Goal: Communication & Community: Answer question/provide support

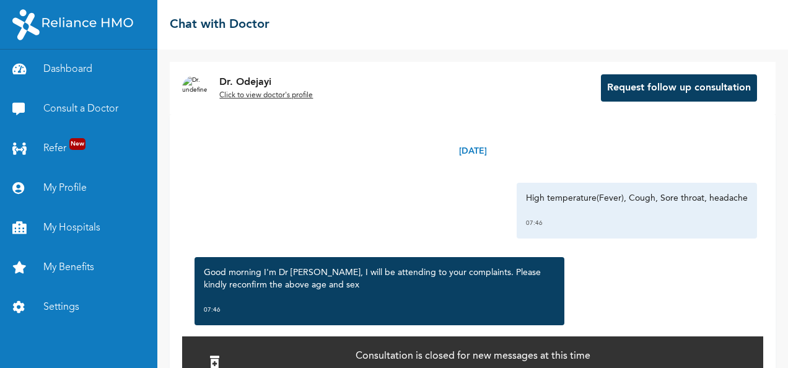
scroll to position [20, 0]
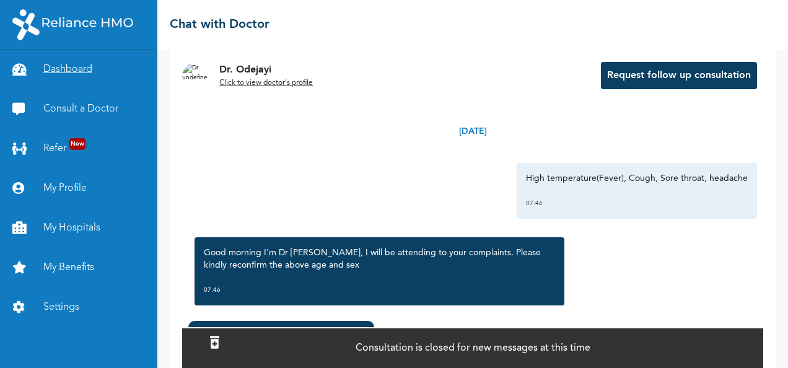
click at [68, 69] on link "Dashboard" at bounding box center [78, 70] width 157 height 40
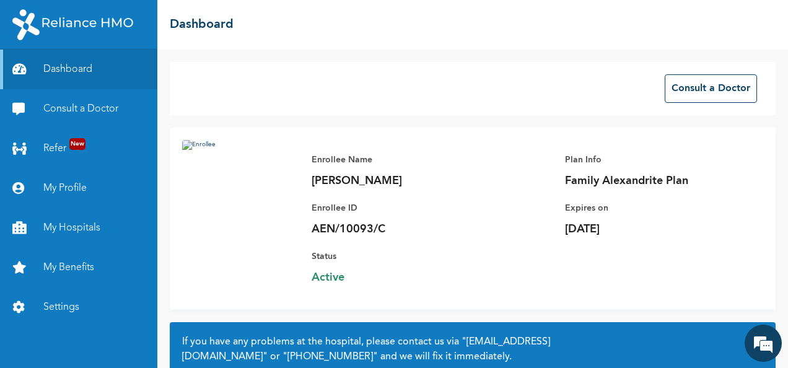
click at [340, 186] on p "Crystal Ogaga" at bounding box center [399, 181] width 174 height 15
click at [82, 188] on link "My Profile" at bounding box center [78, 189] width 157 height 40
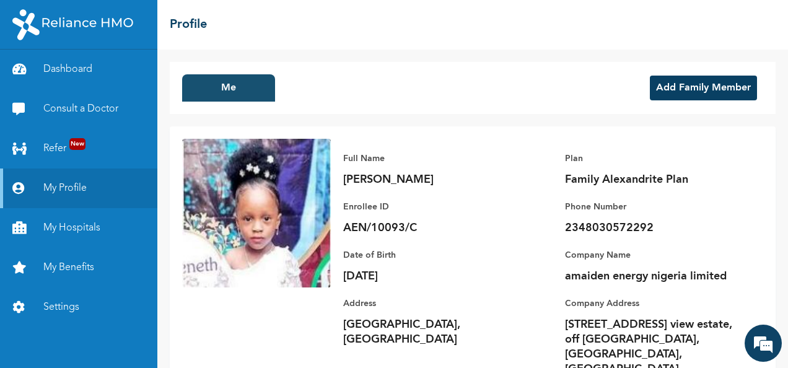
click at [226, 91] on button "Me" at bounding box center [228, 87] width 93 height 27
click at [61, 73] on link "Dashboard" at bounding box center [78, 70] width 157 height 40
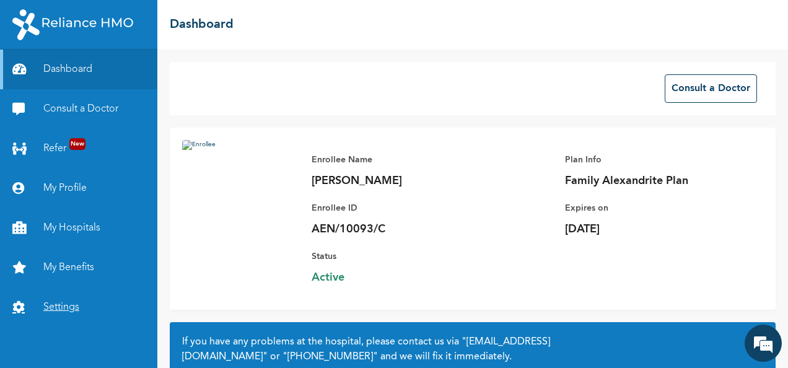
click at [68, 312] on link "Settings" at bounding box center [78, 308] width 157 height 40
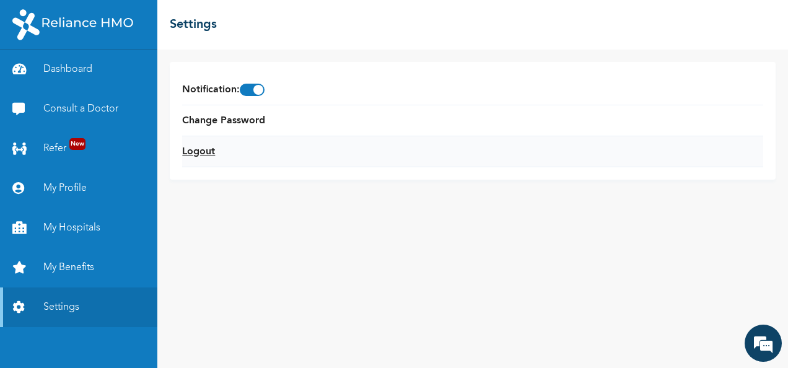
click at [202, 147] on link "Logout" at bounding box center [198, 151] width 33 height 15
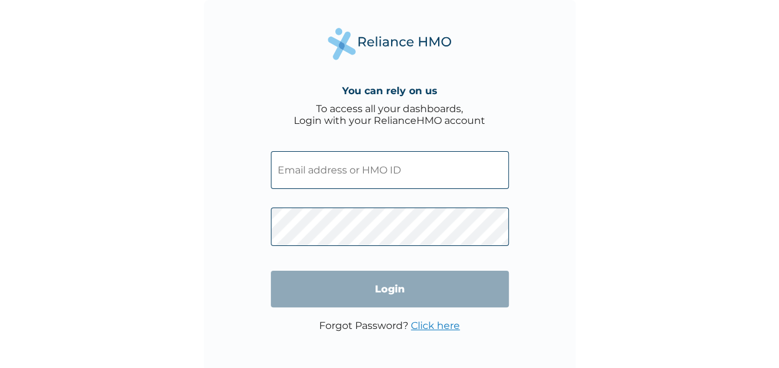
click at [336, 177] on input "text" at bounding box center [390, 170] width 238 height 38
click at [378, 169] on input "text" at bounding box center [390, 170] width 238 height 38
paste input "AEN/10093/B"
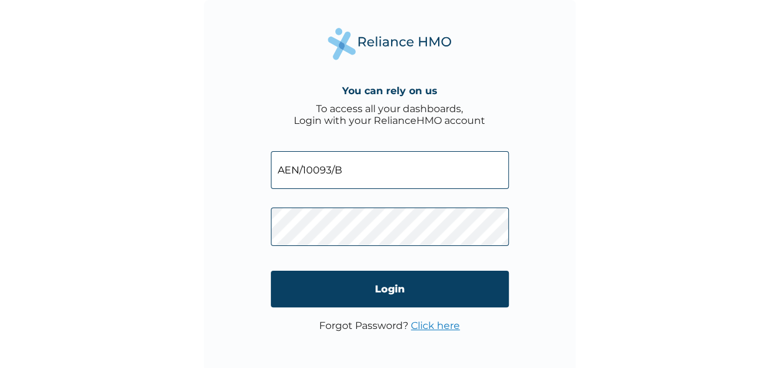
type input "AEN/10093/B"
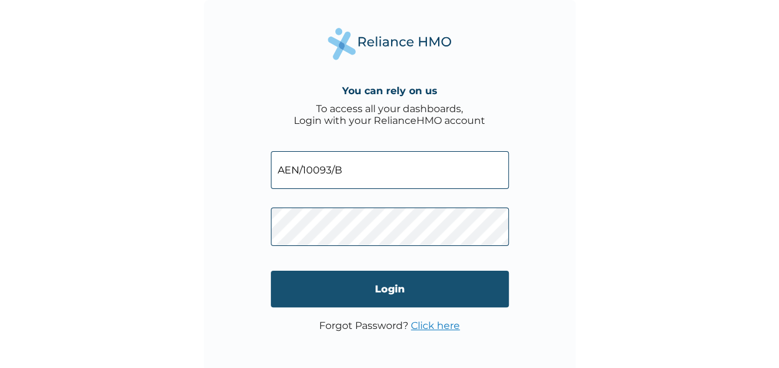
click at [347, 287] on input "Login" at bounding box center [390, 289] width 238 height 37
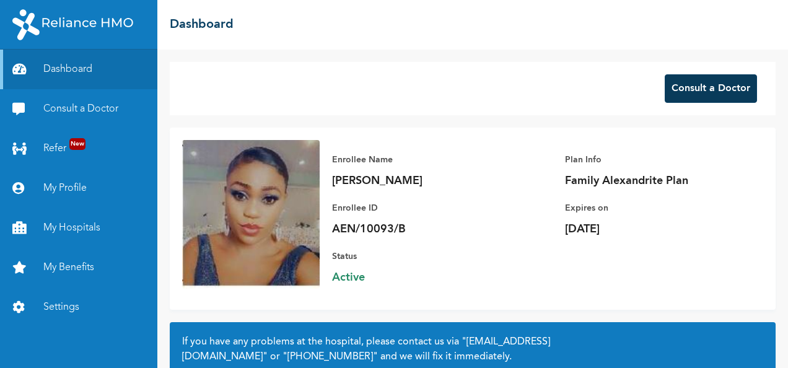
click at [703, 87] on button "Consult a Doctor" at bounding box center [711, 88] width 92 height 29
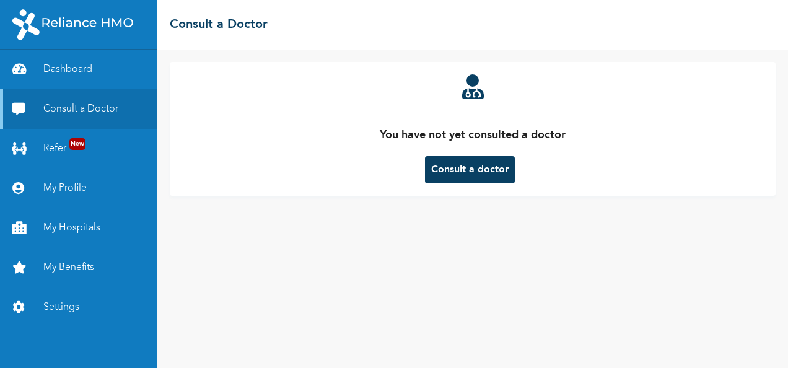
click at [466, 170] on button "Consult a doctor" at bounding box center [470, 169] width 90 height 27
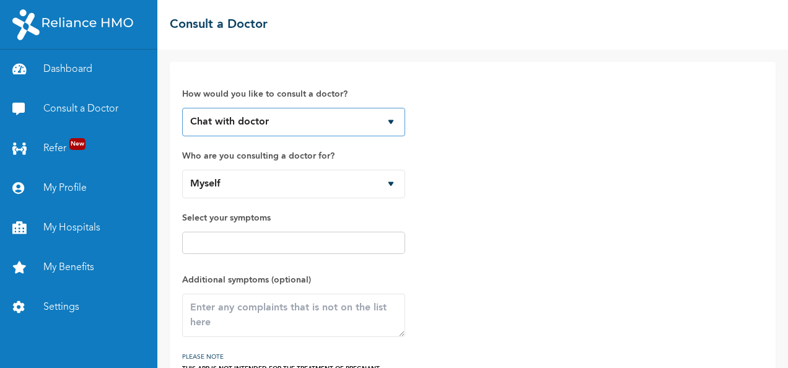
click at [389, 119] on select "Chat with doctor Phone Call" at bounding box center [293, 122] width 223 height 29
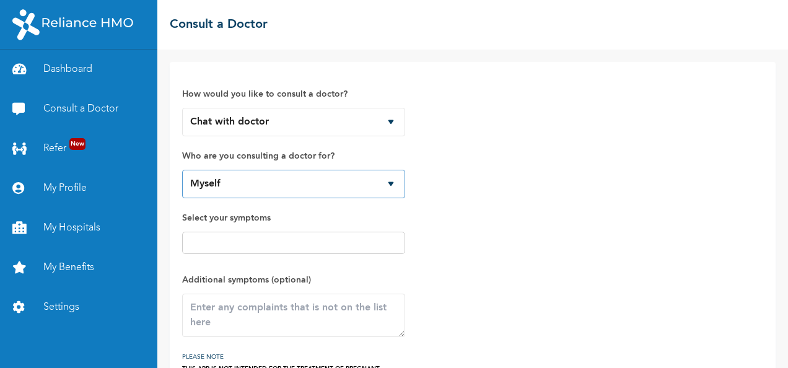
click at [388, 185] on select "Myself" at bounding box center [293, 184] width 223 height 29
click at [299, 247] on input "text" at bounding box center [294, 243] width 216 height 15
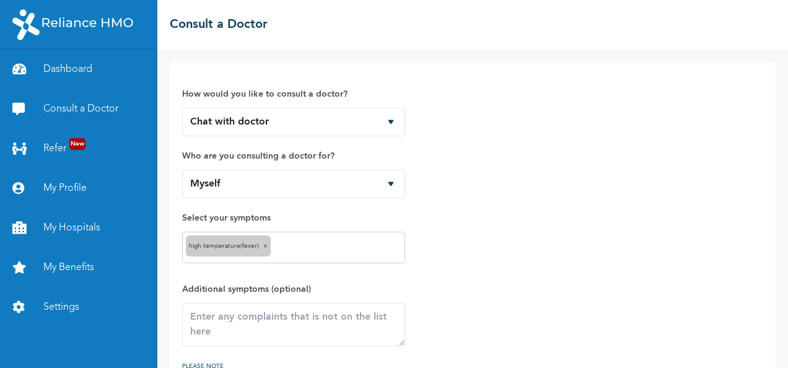
click at [338, 244] on input "text" at bounding box center [338, 247] width 128 height 15
click at [354, 247] on input "text" at bounding box center [361, 247] width 82 height 15
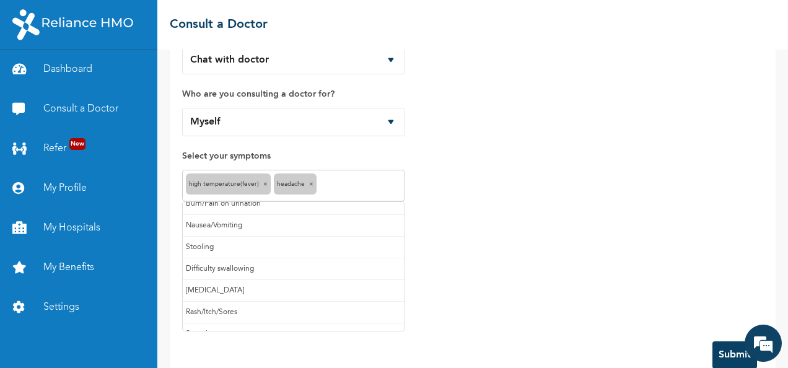
scroll to position [86, 0]
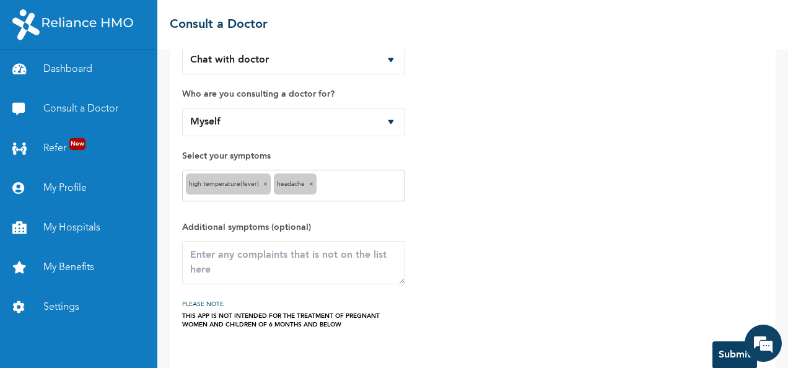
click at [555, 266] on div "How would you like to consult a doctor? Chat with doctor Phone Call Who are you…" at bounding box center [472, 170] width 581 height 317
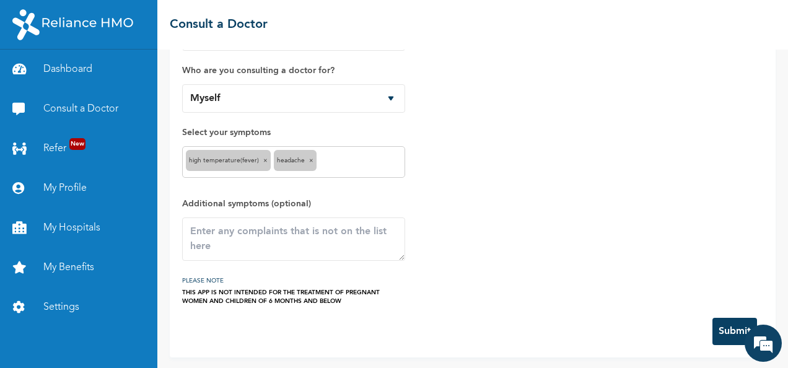
click at [723, 324] on button "Submit" at bounding box center [735, 331] width 45 height 27
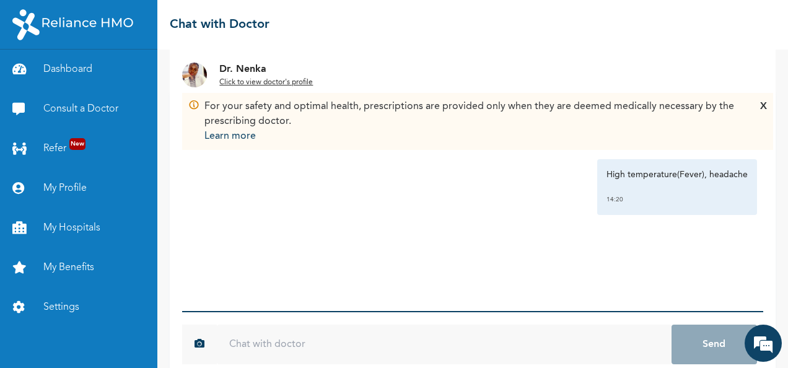
scroll to position [43, 0]
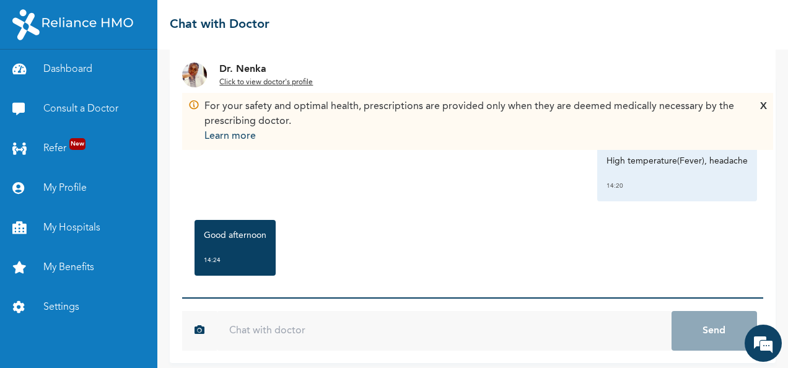
scroll to position [43, 0]
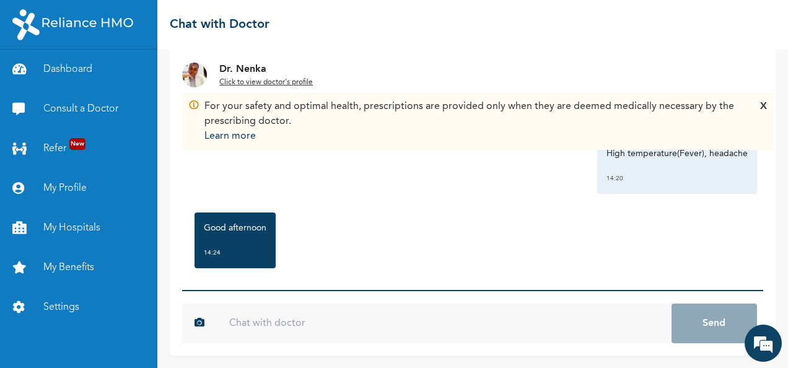
click at [370, 324] on input "text" at bounding box center [444, 324] width 454 height 40
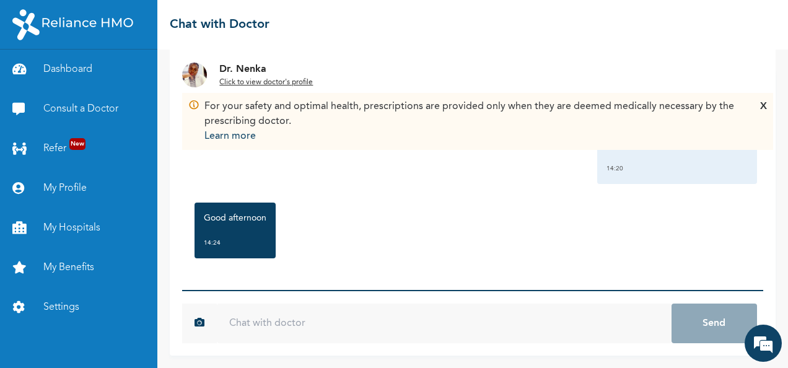
scroll to position [12, 0]
click at [505, 329] on input "text" at bounding box center [444, 324] width 454 height 40
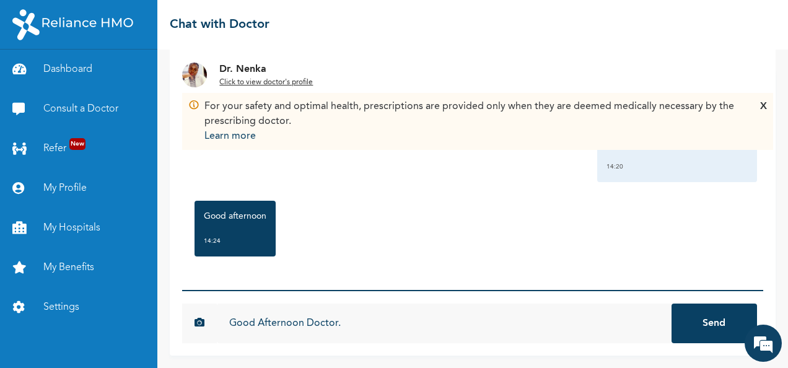
type input "Good Afternoon Doctor."
click at [672, 304] on button "Send" at bounding box center [715, 324] width 86 height 40
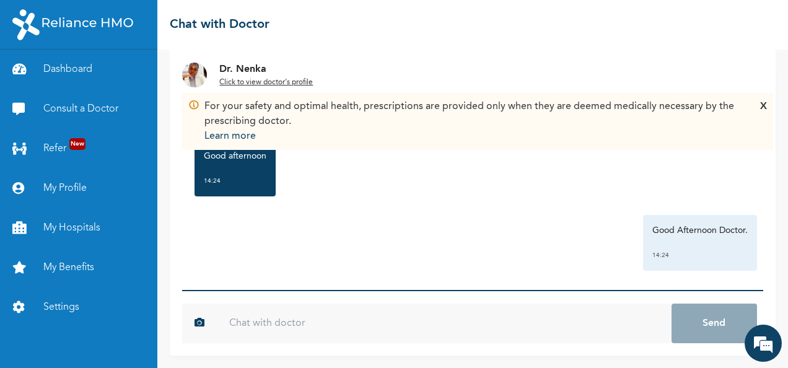
scroll to position [80, 0]
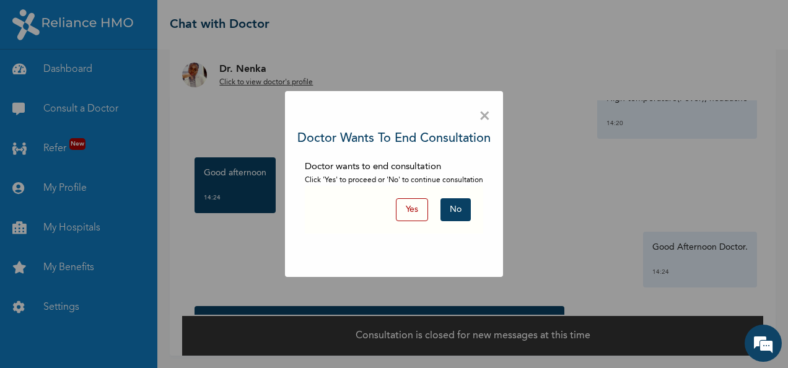
scroll to position [19, 0]
click at [459, 210] on button "No" at bounding box center [456, 209] width 30 height 23
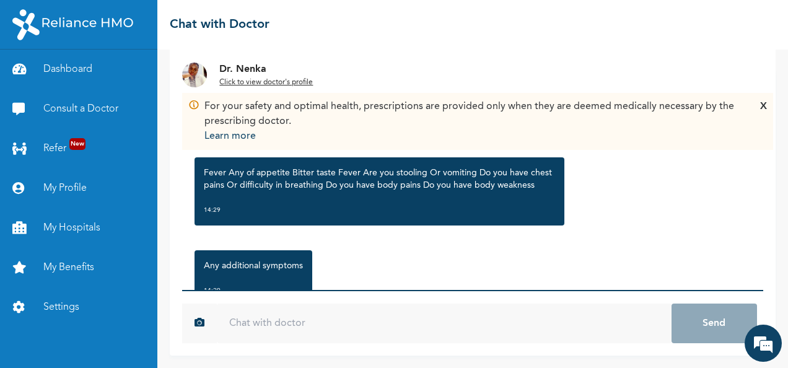
scroll to position [266, 0]
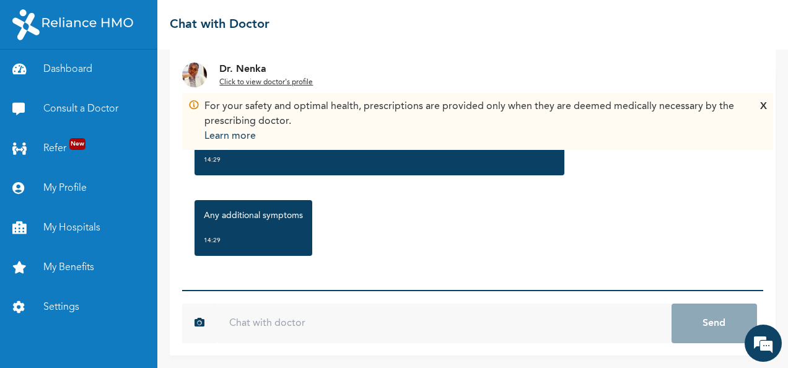
click at [428, 319] on input "text" at bounding box center [444, 324] width 454 height 40
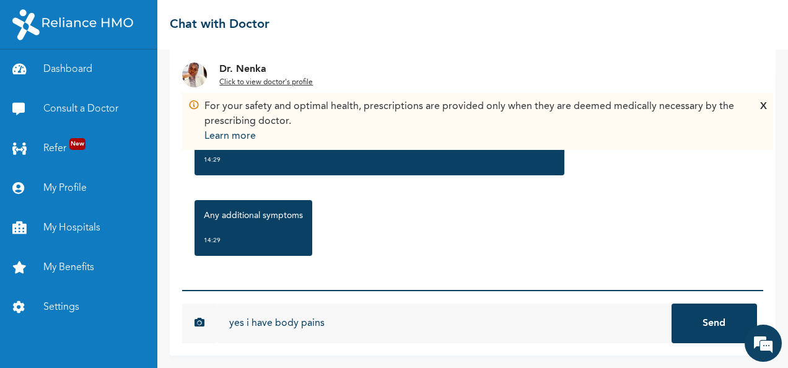
type input "yes i have body pains"
click at [672, 304] on button "Send" at bounding box center [715, 324] width 86 height 40
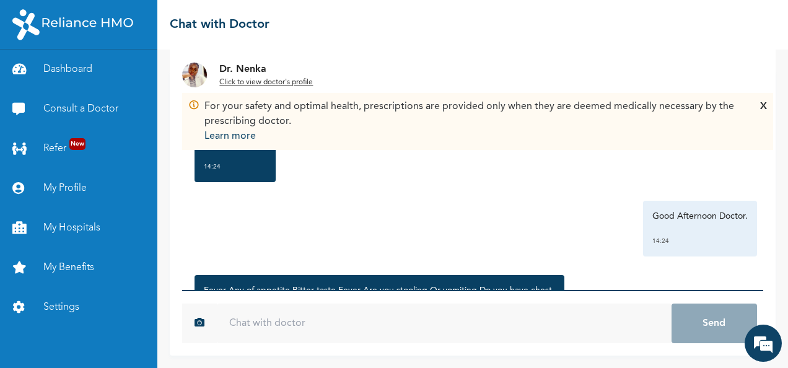
scroll to position [210, 0]
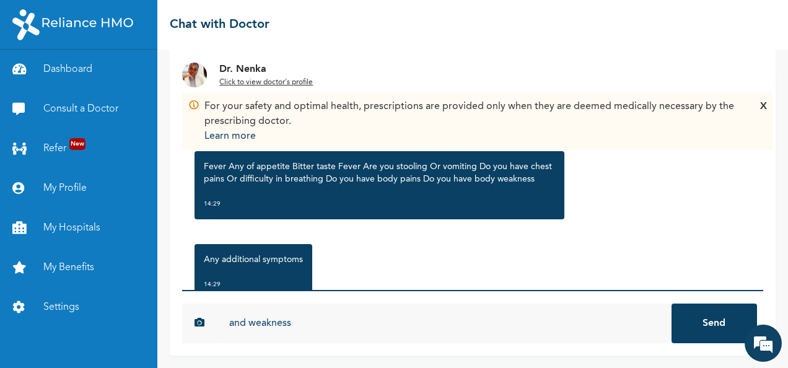
type input "and weakness"
click at [672, 304] on button "Send" at bounding box center [715, 324] width 86 height 40
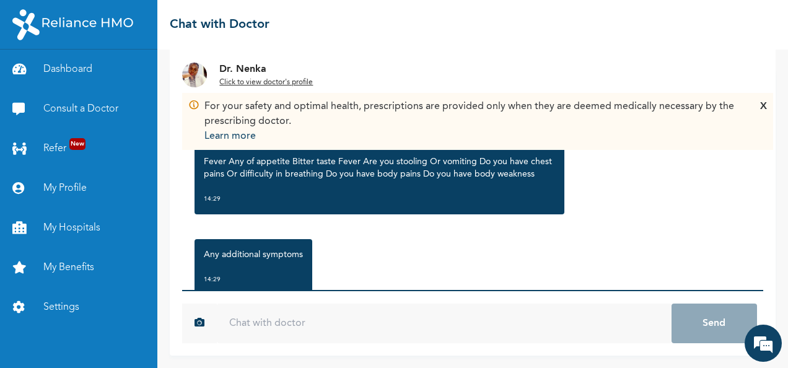
scroll to position [216, 0]
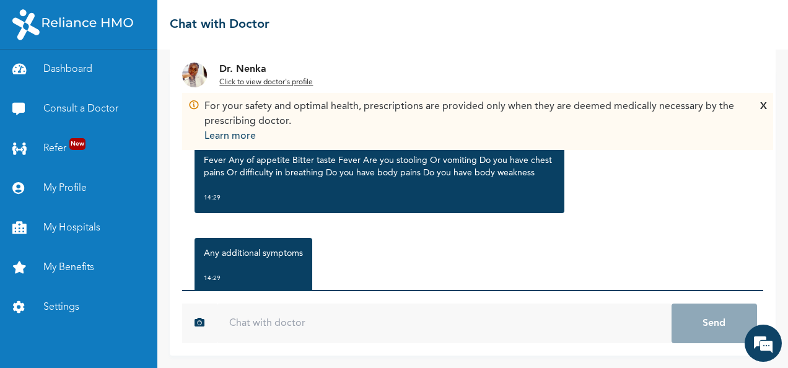
click at [389, 321] on input "text" at bounding box center [444, 324] width 454 height 40
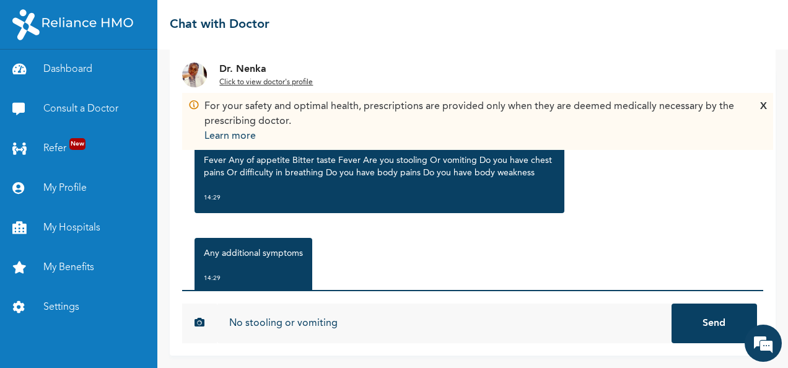
type input "No stooling or vomiting"
click at [672, 304] on button "Send" at bounding box center [715, 324] width 86 height 40
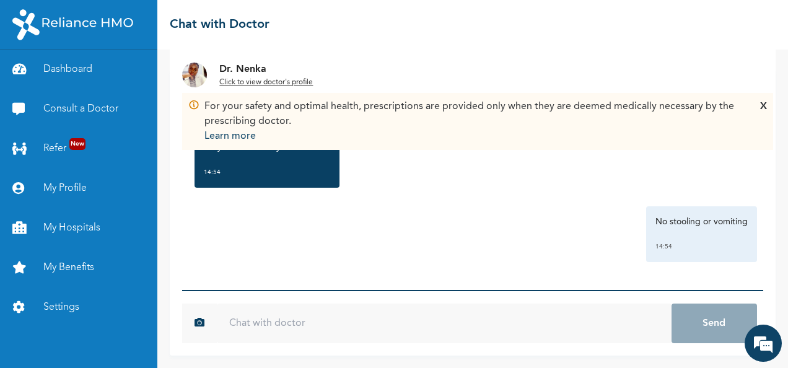
scroll to position [632, 0]
click at [451, 317] on input "text" at bounding box center [444, 324] width 454 height 40
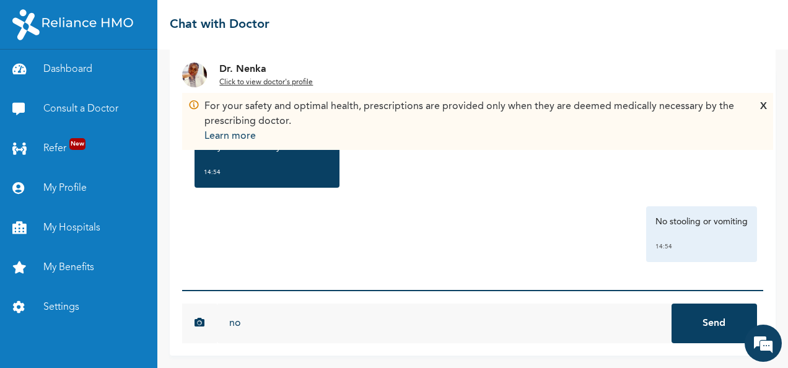
type input "no"
click at [672, 304] on button "Send" at bounding box center [715, 324] width 86 height 40
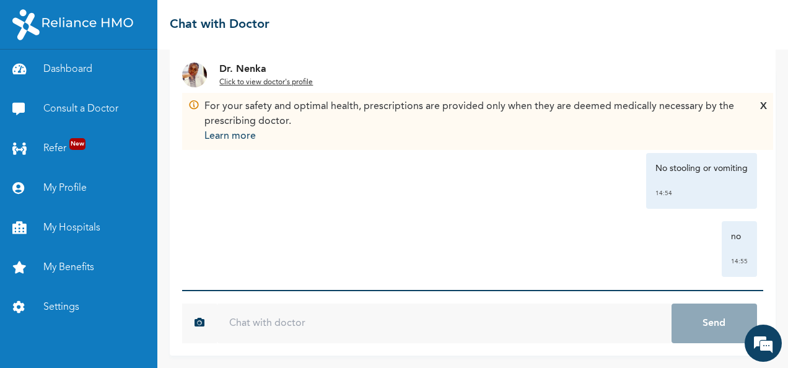
scroll to position [700, 0]
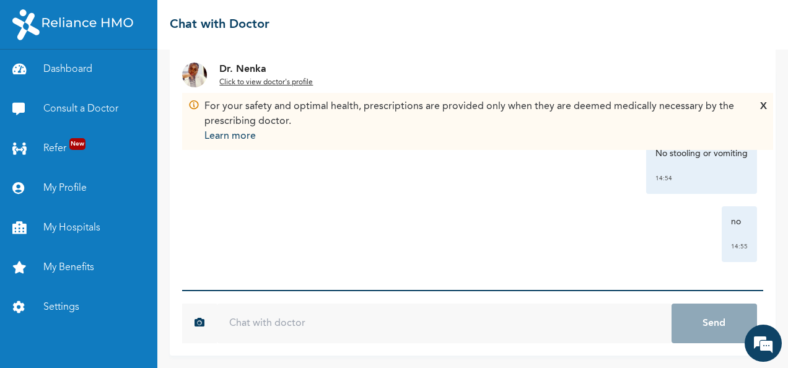
click at [360, 324] on input "text" at bounding box center [444, 324] width 454 height 40
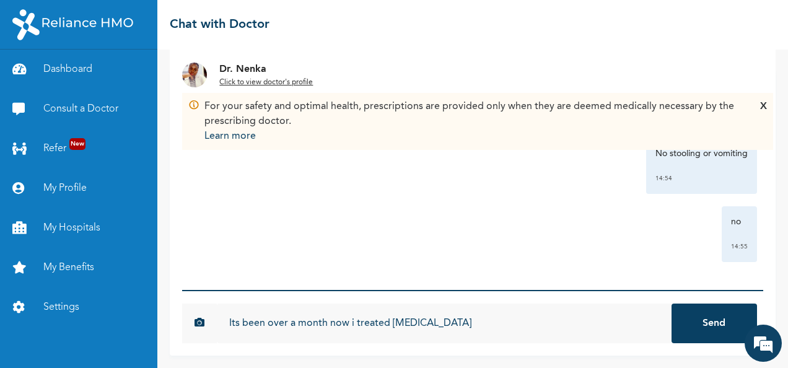
type input "Its been over a month now i treated [MEDICAL_DATA]"
click at [672, 304] on button "Send" at bounding box center [715, 324] width 86 height 40
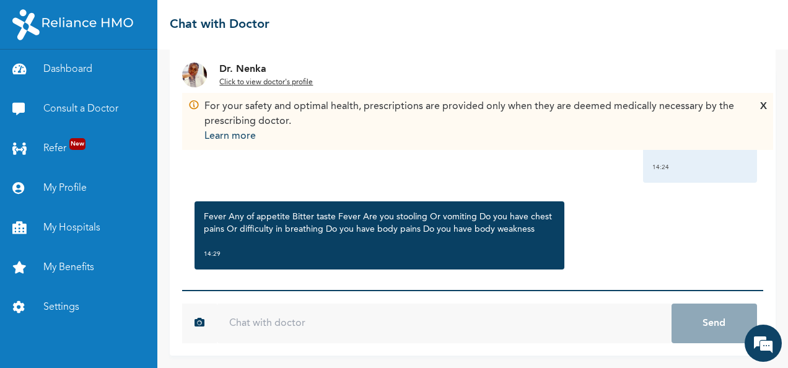
scroll to position [148, 0]
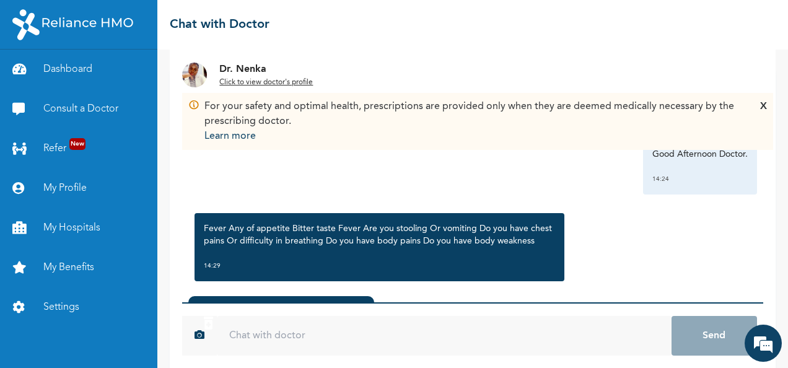
drag, startPoint x: 614, startPoint y: 230, endPoint x: 635, endPoint y: 224, distance: 22.0
click at [615, 229] on div "Fever Any of appetite Bitter taste Fever Are you stooling Or vomiting Do you ha…" at bounding box center [472, 247] width 569 height 81
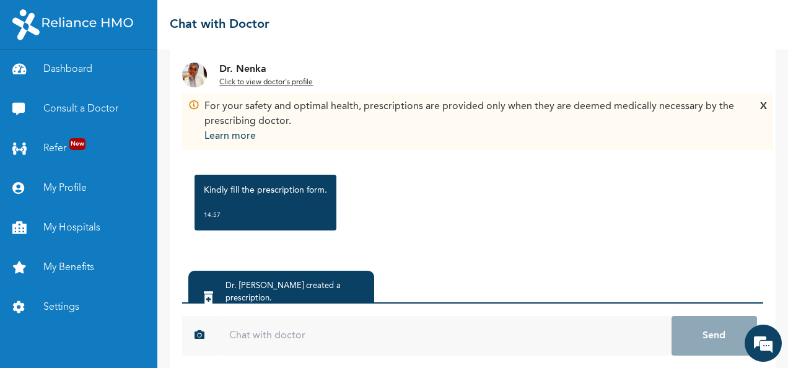
scroll to position [113, 0]
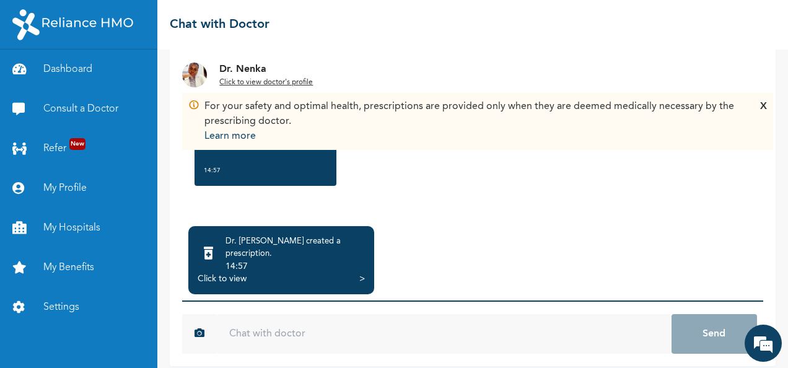
click at [219, 273] on div "Click to view" at bounding box center [222, 279] width 49 height 12
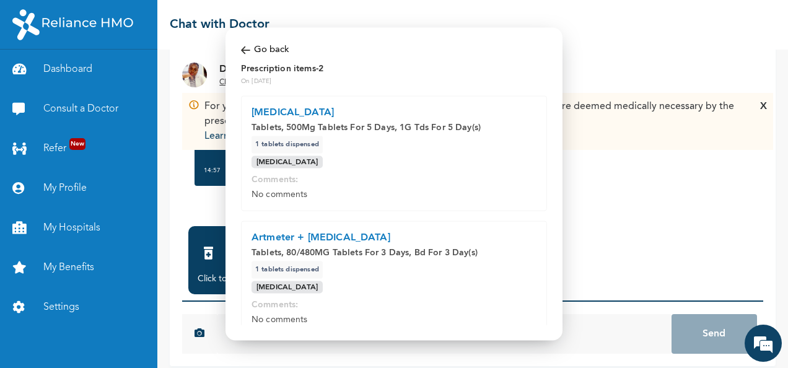
scroll to position [103, 0]
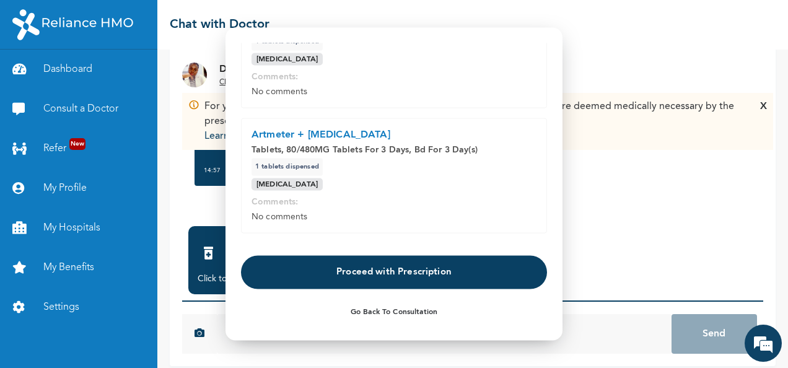
click at [399, 312] on button "Go Back to Consultation" at bounding box center [394, 311] width 306 height 29
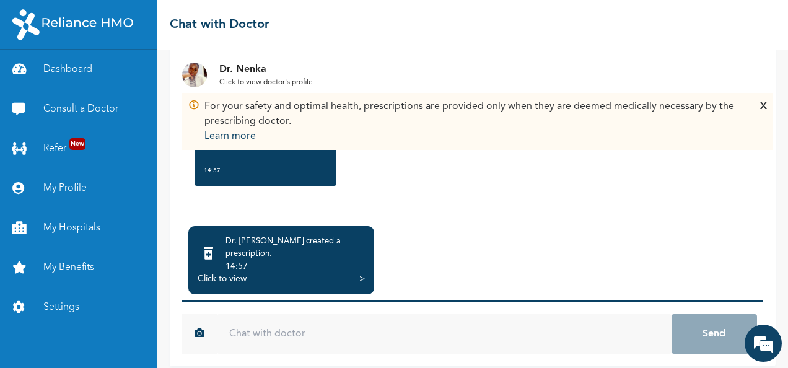
click at [364, 322] on input "text" at bounding box center [444, 334] width 454 height 40
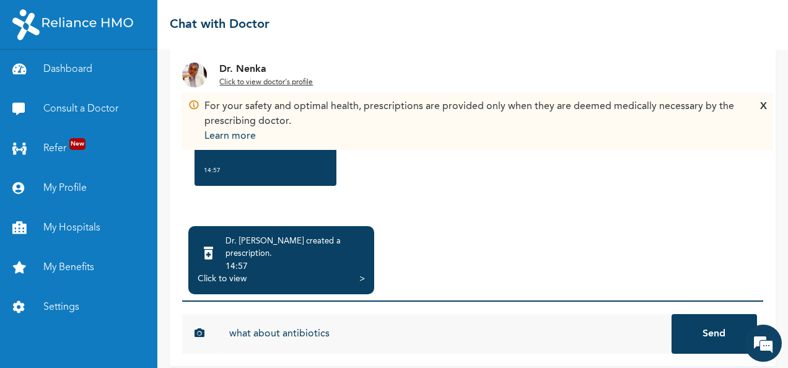
type input "what about antibiotics"
click at [672, 314] on button "Send" at bounding box center [715, 334] width 86 height 40
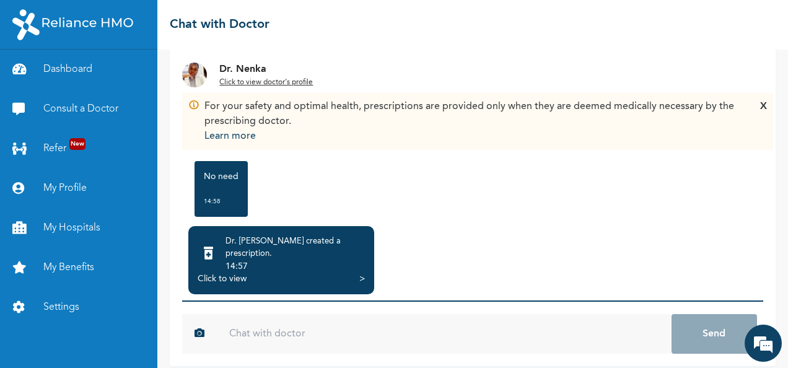
scroll to position [948, 0]
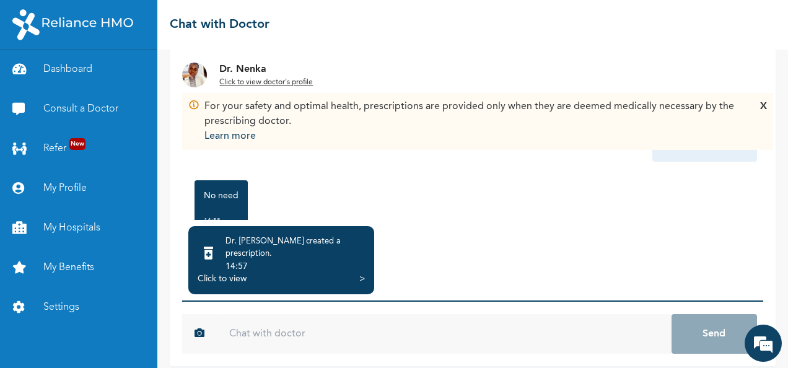
click at [513, 320] on input "text" at bounding box center [444, 334] width 454 height 40
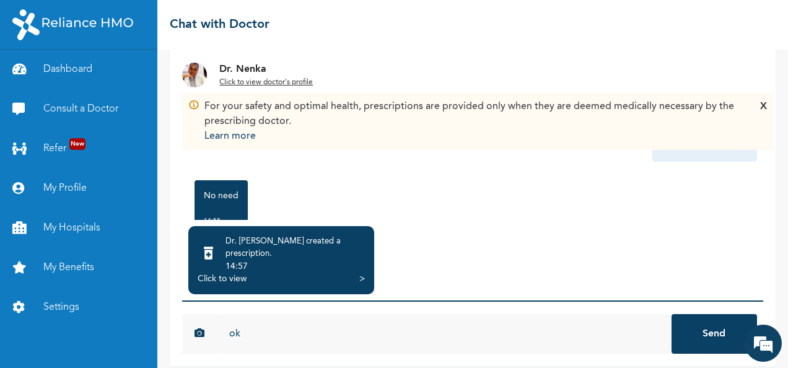
type input "ok"
click at [672, 314] on button "Send" at bounding box center [715, 334] width 86 height 40
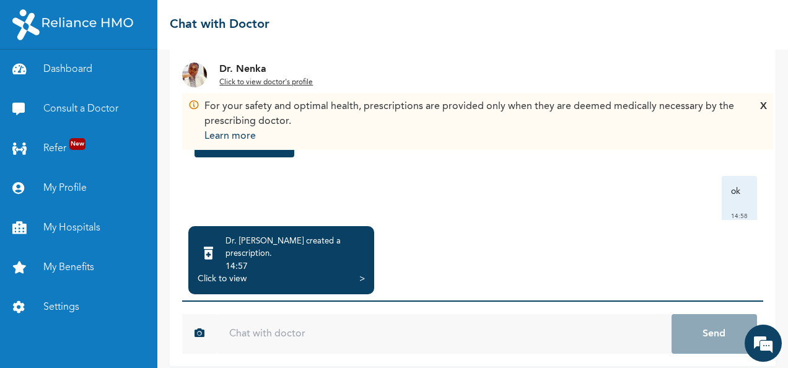
scroll to position [1123, 0]
click at [525, 329] on input "text" at bounding box center [444, 334] width 454 height 40
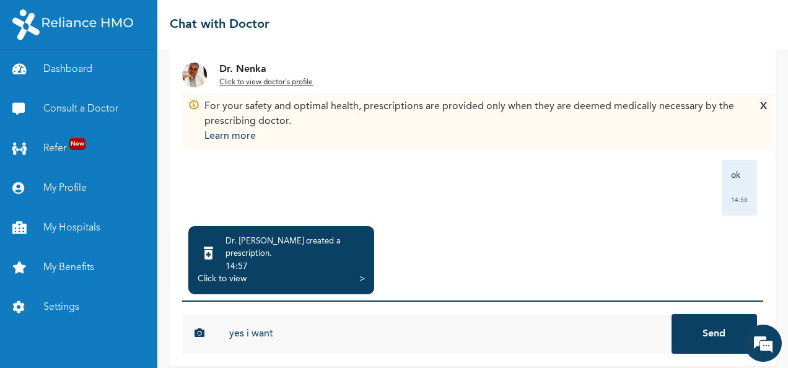
type input "yes i want"
click at [672, 314] on button "Send" at bounding box center [715, 334] width 86 height 40
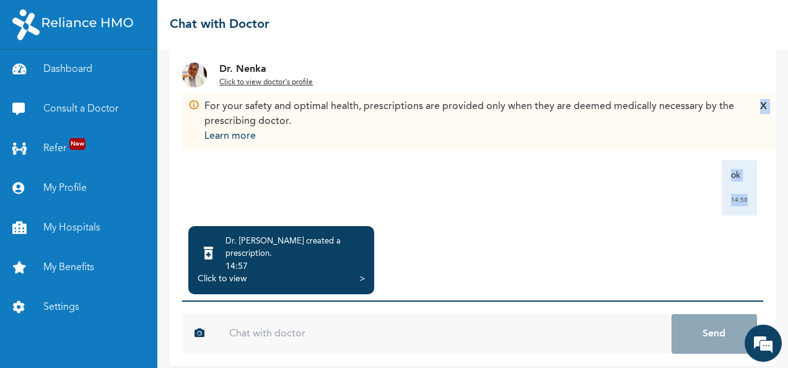
drag, startPoint x: 749, startPoint y: 156, endPoint x: 751, endPoint y: 213, distance: 57.1
click at [751, 213] on div "For your safety and optimal health, prescriptions are provided only when they a…" at bounding box center [473, 182] width 606 height 367
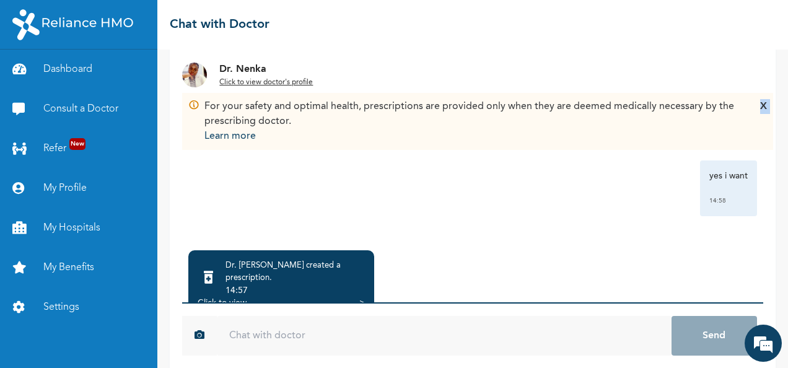
scroll to position [113, 0]
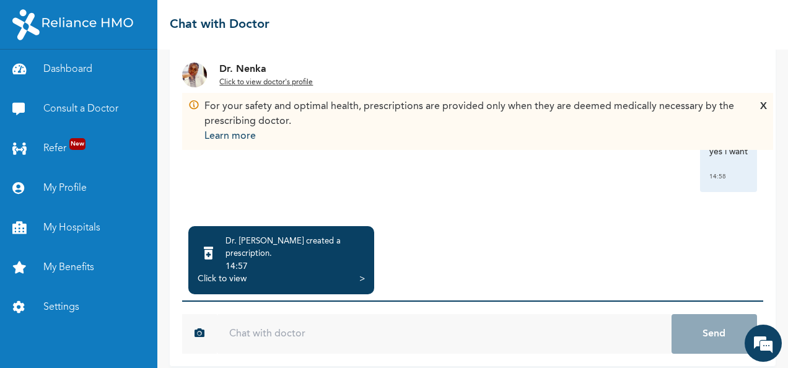
click at [579, 324] on input "text" at bounding box center [444, 334] width 454 height 40
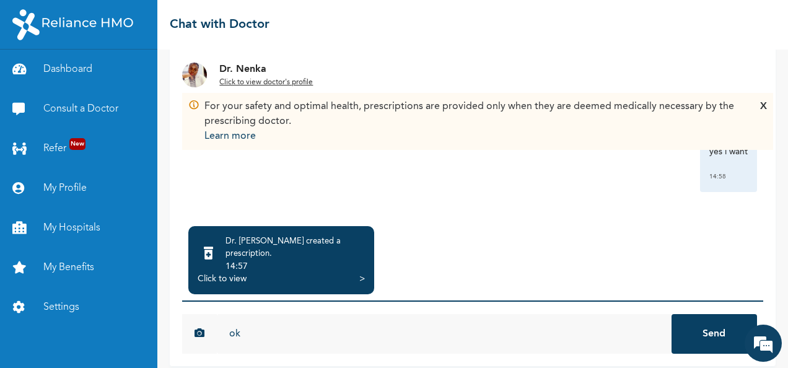
type input "ok"
click at [672, 314] on button "Send" at bounding box center [715, 334] width 86 height 40
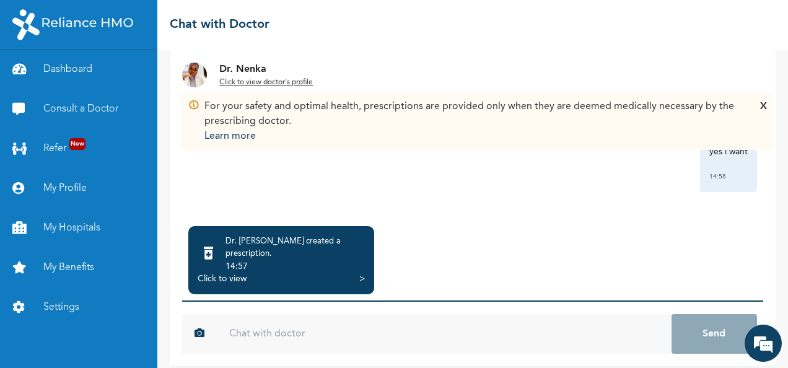
click at [224, 273] on div "Click to view" at bounding box center [222, 279] width 49 height 12
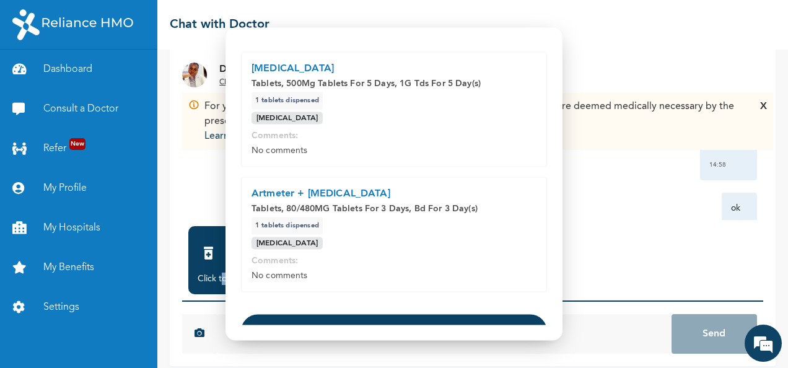
scroll to position [103, 0]
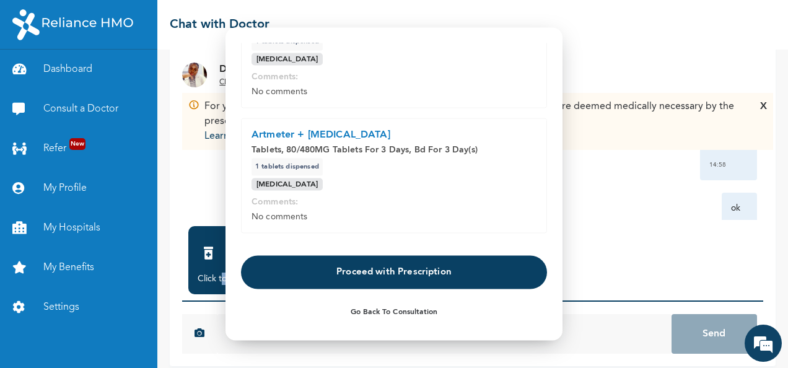
click at [384, 274] on button "Proceed with Prescription" at bounding box center [394, 271] width 306 height 33
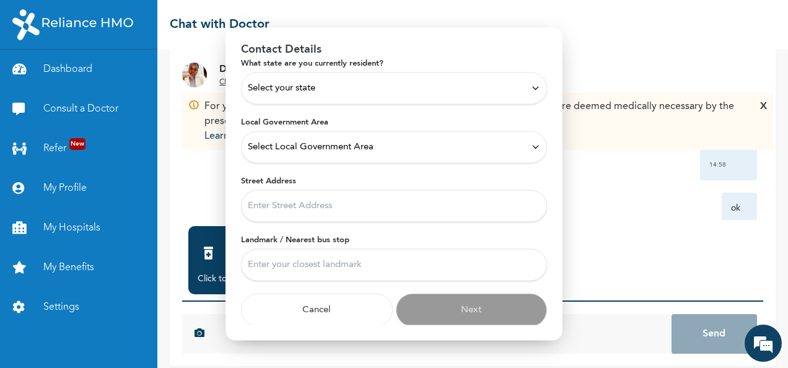
click at [496, 83] on div "Select your state" at bounding box center [394, 88] width 293 height 14
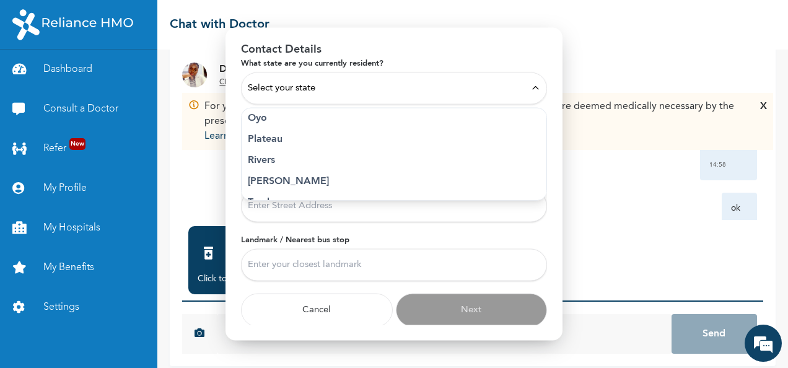
scroll to position [620, 0]
click at [267, 180] on p "Rivers" at bounding box center [394, 179] width 293 height 15
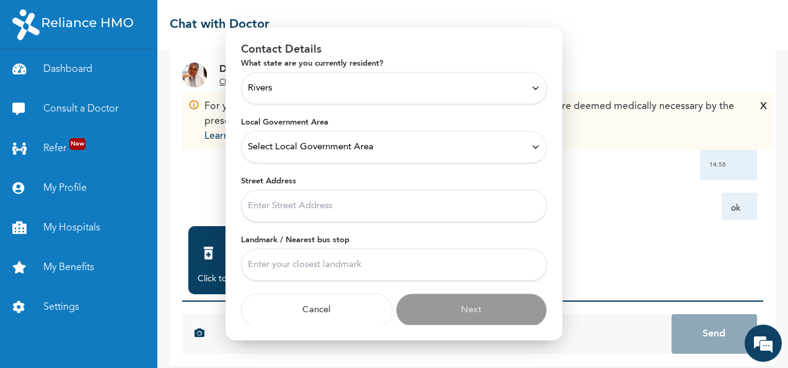
click at [496, 144] on div "Select Local Government Area" at bounding box center [394, 147] width 293 height 14
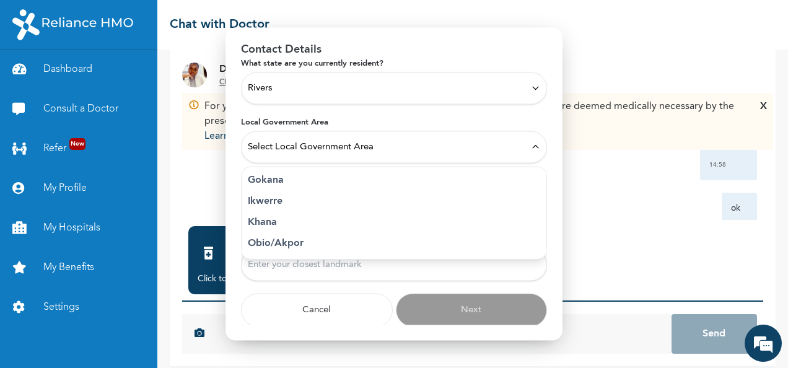
scroll to position [248, 0]
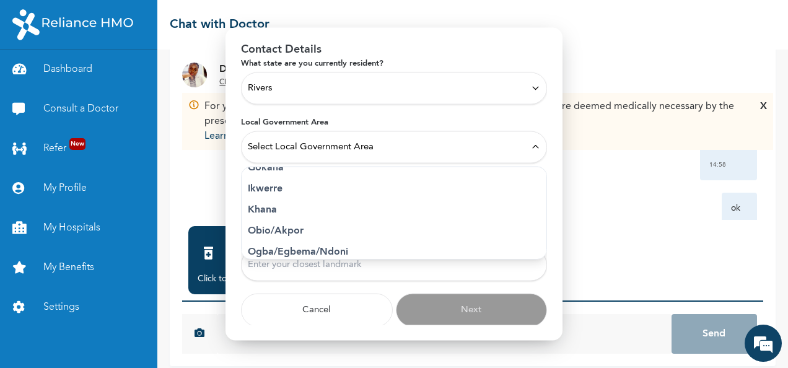
click at [289, 230] on p "Obio/Akpor" at bounding box center [394, 230] width 293 height 15
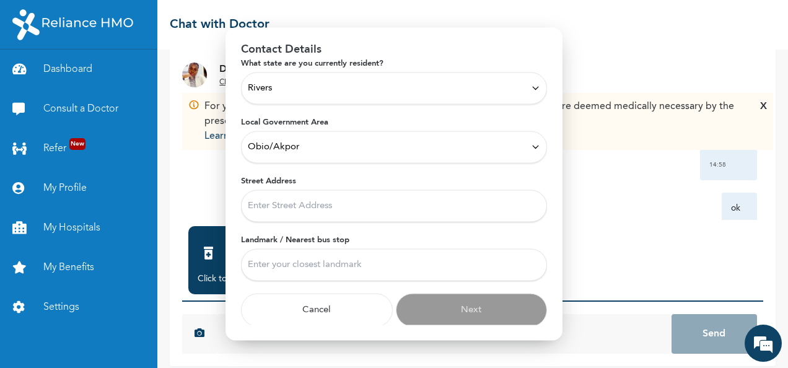
click at [336, 195] on input "Street Address" at bounding box center [394, 206] width 306 height 32
type input "02 Close 2, Road 2, Chikwe-Orlu street, Nkpolu Rumuigbo"
type input "Greenhill International School, mercyland."
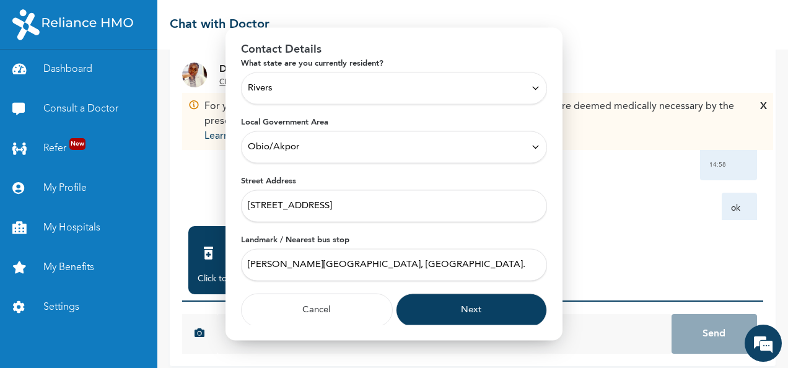
click at [471, 301] on button "Next" at bounding box center [472, 309] width 152 height 33
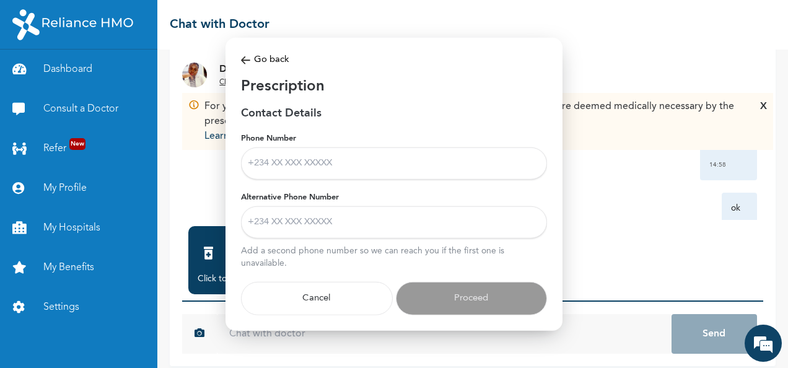
scroll to position [0, 0]
click at [364, 166] on input "Phone Number" at bounding box center [394, 163] width 306 height 32
type input "+2347060441151"
type input "+2348030572292"
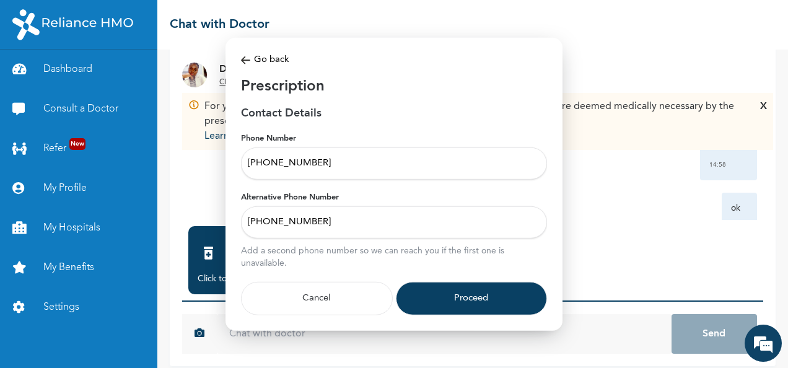
click at [460, 300] on button "Proceed" at bounding box center [472, 297] width 152 height 33
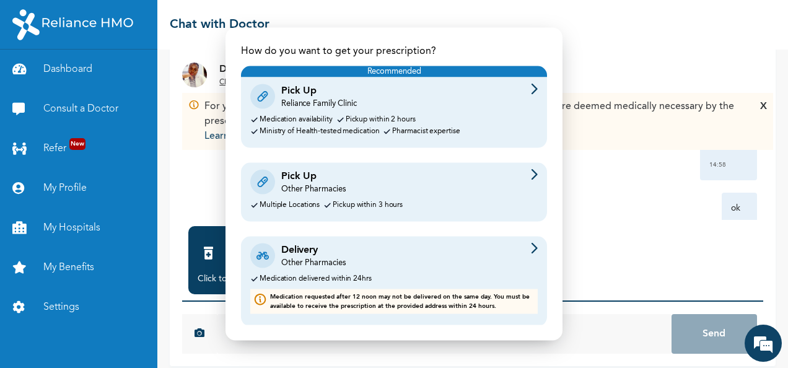
scroll to position [42, 0]
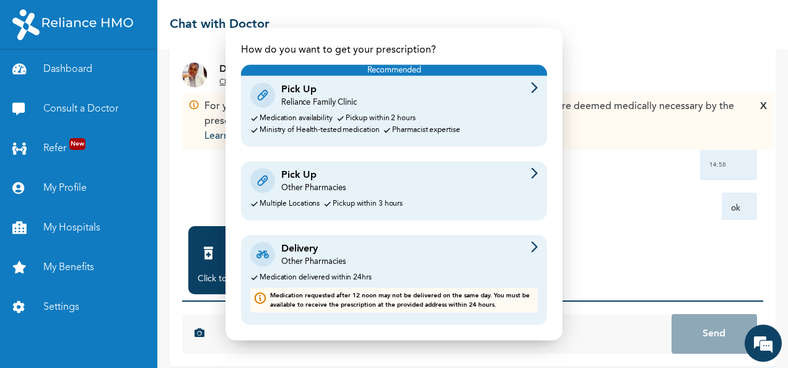
click at [397, 271] on div "Delivery Other Pharmacies Medication delivered within 24hrs Medication requeste…" at bounding box center [394, 280] width 306 height 90
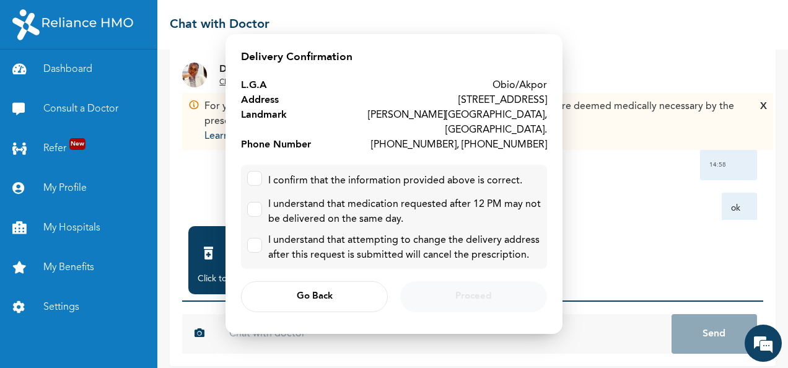
scroll to position [0, 0]
click at [260, 182] on label at bounding box center [254, 178] width 15 height 15
click at [256, 180] on input "checkbox" at bounding box center [252, 176] width 8 height 8
checkbox input "true"
click at [260, 205] on label at bounding box center [254, 209] width 15 height 15
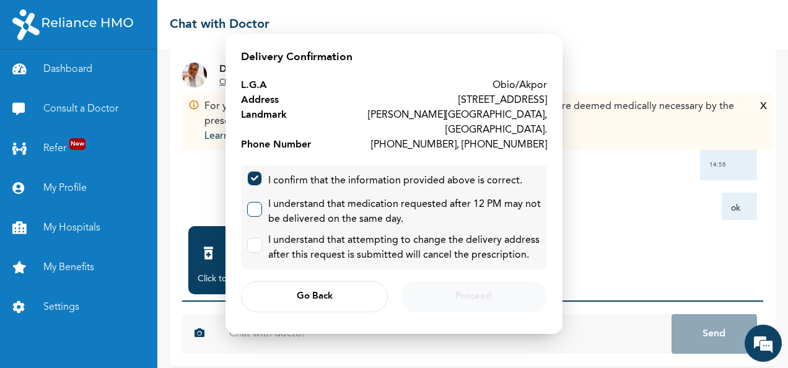
click at [256, 205] on input "checkbox" at bounding box center [252, 207] width 8 height 8
checkbox input "true"
click at [258, 243] on label at bounding box center [254, 245] width 15 height 15
click at [256, 243] on input "checkbox" at bounding box center [252, 243] width 8 height 8
checkbox input "true"
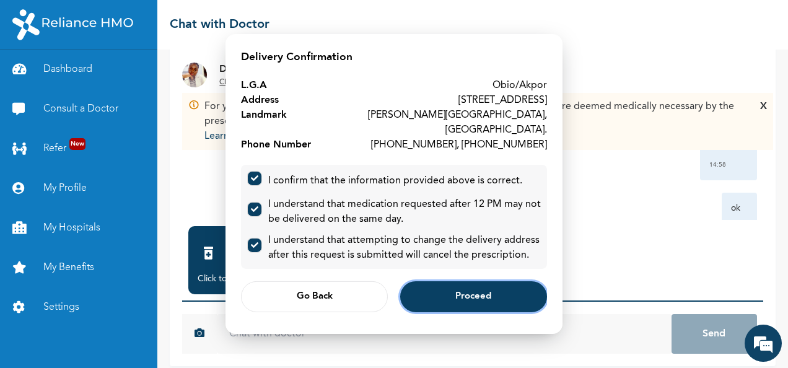
click at [478, 294] on span "Proceed" at bounding box center [474, 297] width 36 height 8
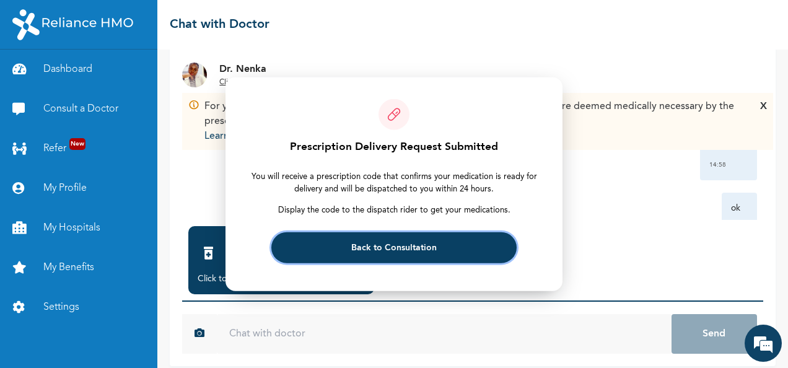
click at [384, 248] on span "Back to Consultation" at bounding box center [394, 248] width 86 height 8
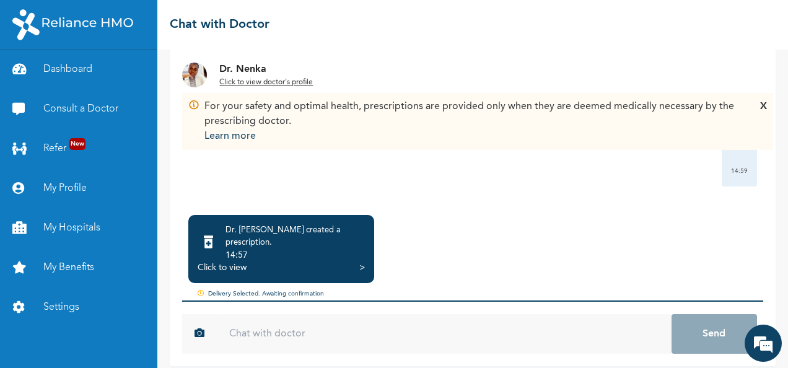
scroll to position [1698, 0]
